Goal: Complete application form

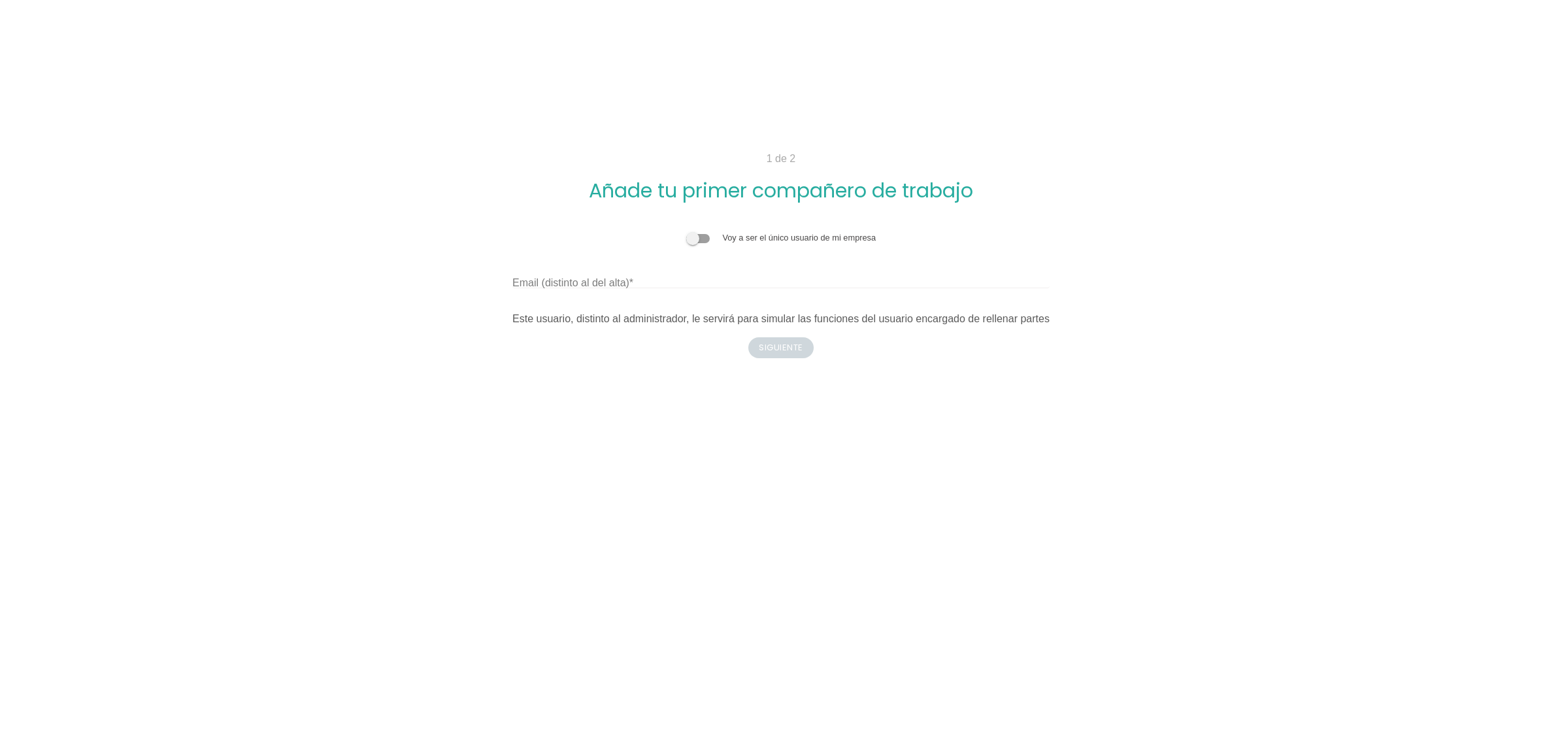
click at [615, 279] on label "Email (distinto al del alta)" at bounding box center [572, 283] width 121 height 16
click at [615, 279] on input "Email (distinto al del alta)" at bounding box center [780, 277] width 537 height 21
click at [703, 239] on span at bounding box center [698, 238] width 24 height 9
click at [686, 231] on input "checkbox" at bounding box center [686, 231] width 0 height 0
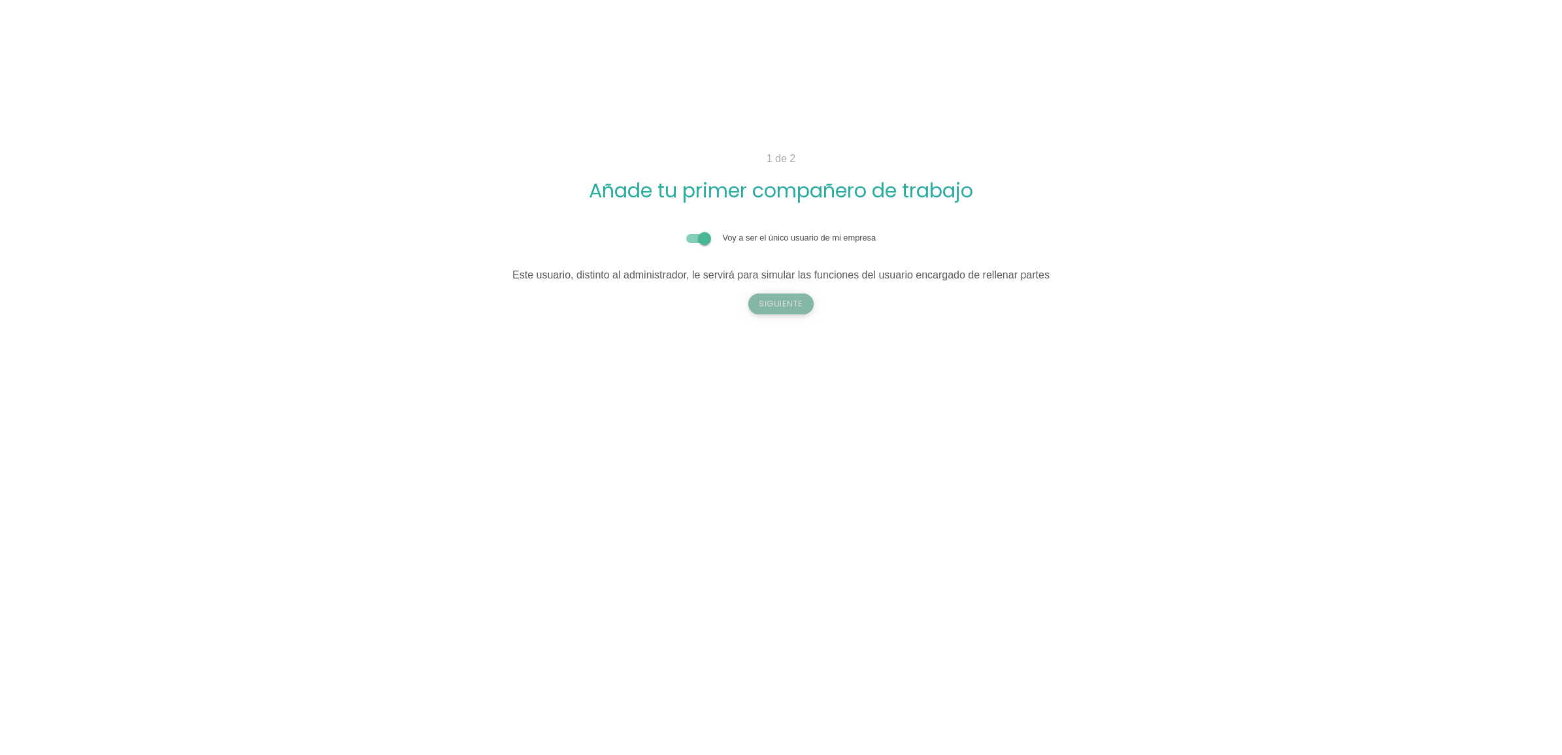
click at [769, 299] on button "Siguiente" at bounding box center [780, 303] width 65 height 21
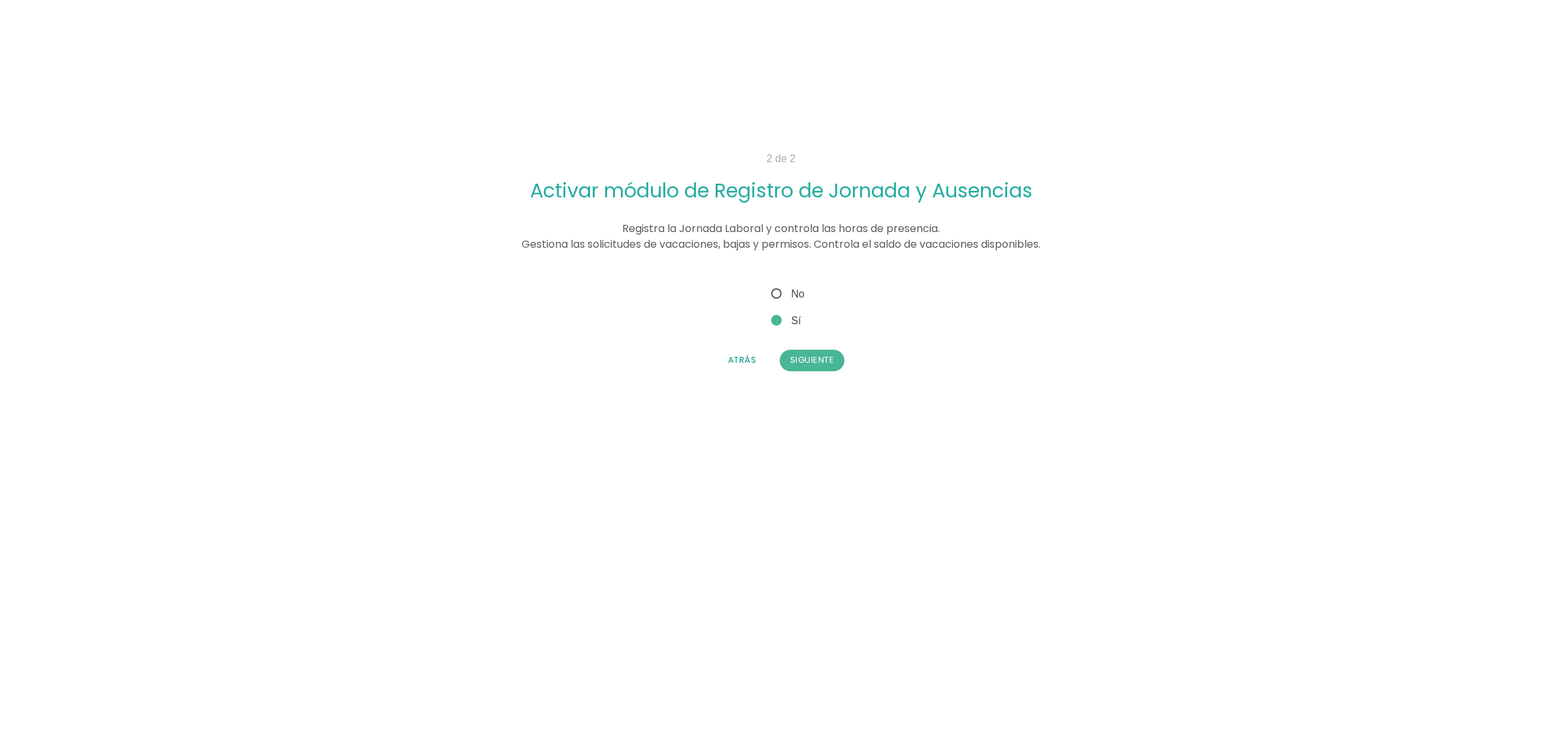
click at [788, 292] on span "No" at bounding box center [787, 294] width 36 height 16
click at [777, 292] on input "No" at bounding box center [773, 290] width 8 height 8
radio input "true"
click at [799, 359] on button "Siguiente" at bounding box center [812, 360] width 65 height 21
